Goal: Entertainment & Leisure: Consume media (video, audio)

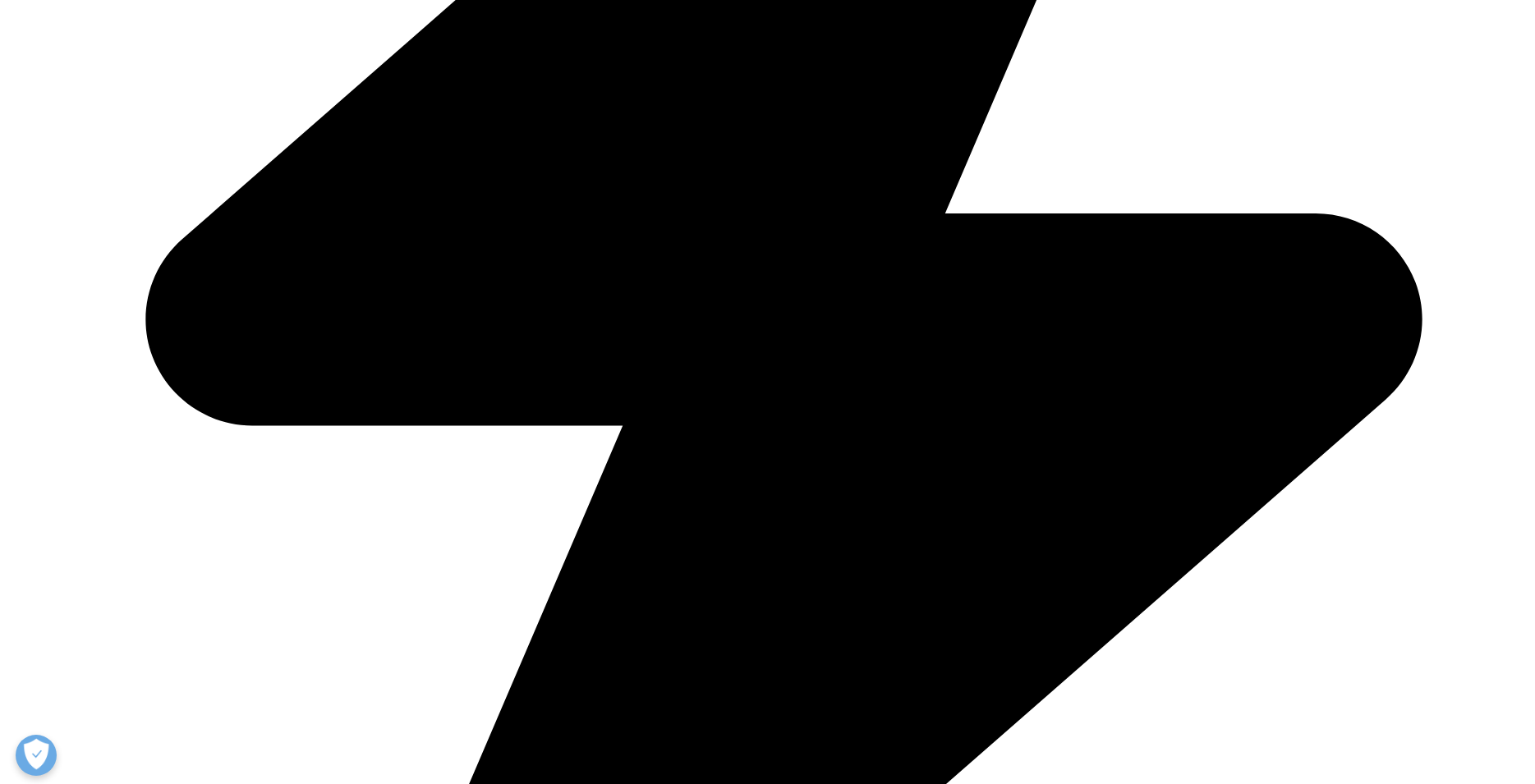
scroll to position [857, 0]
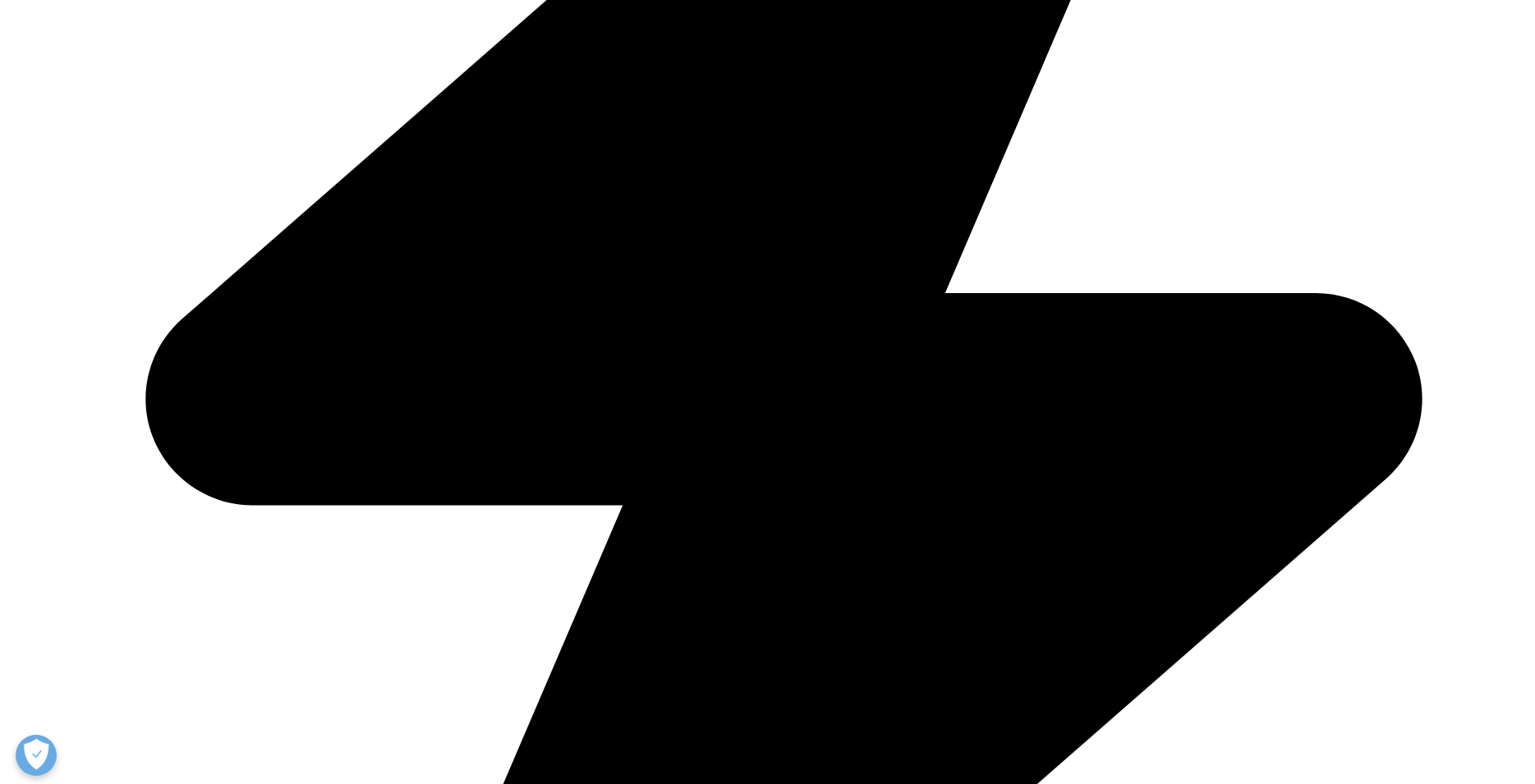
scroll to position [0, 0]
